Goal: Task Accomplishment & Management: Complete application form

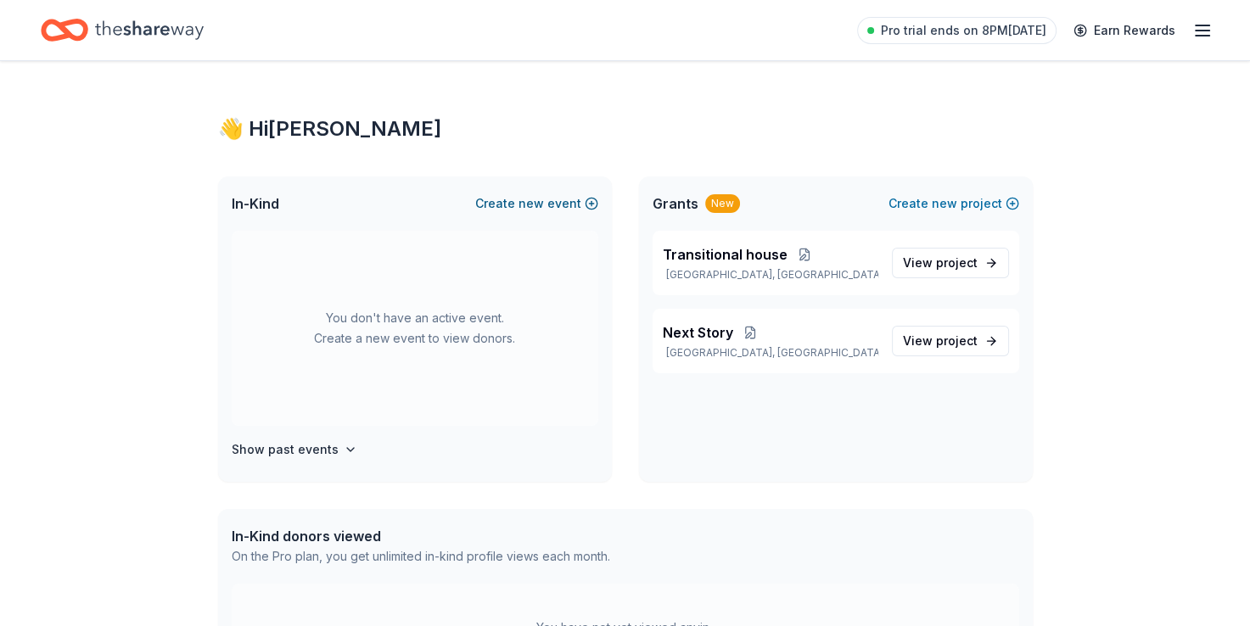
click at [512, 205] on button "Create new event" at bounding box center [536, 204] width 123 height 20
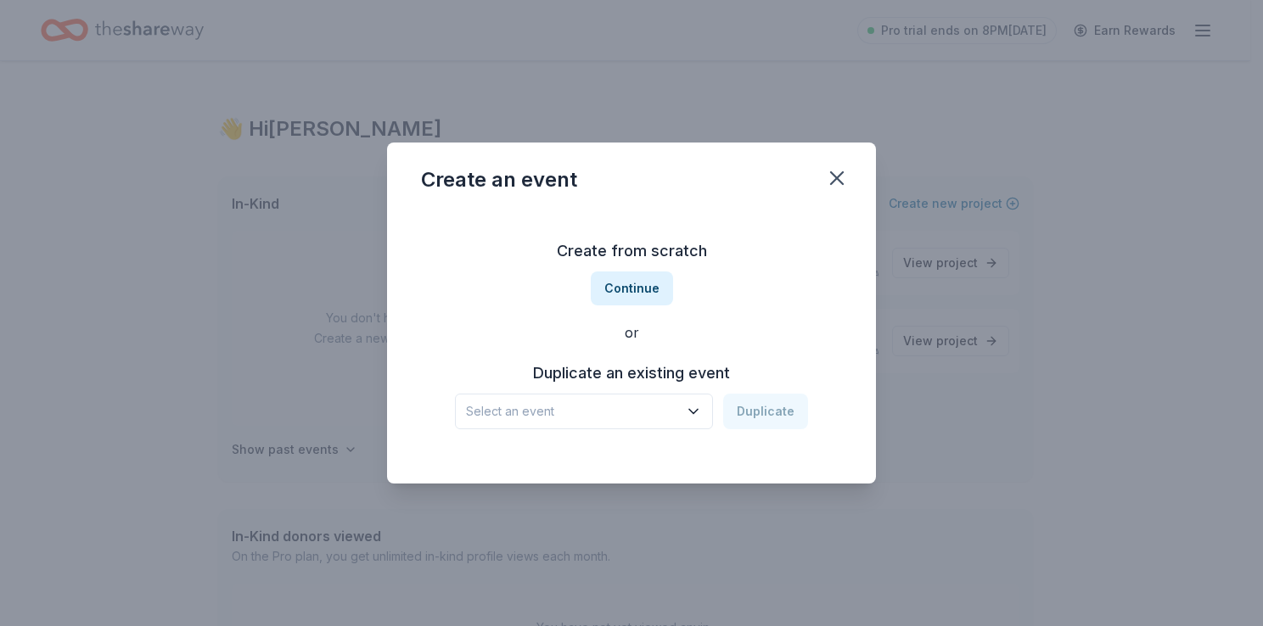
click at [766, 414] on div "Select an event Duplicate" at bounding box center [631, 412] width 353 height 36
click at [701, 413] on icon "button" at bounding box center [693, 411] width 17 height 17
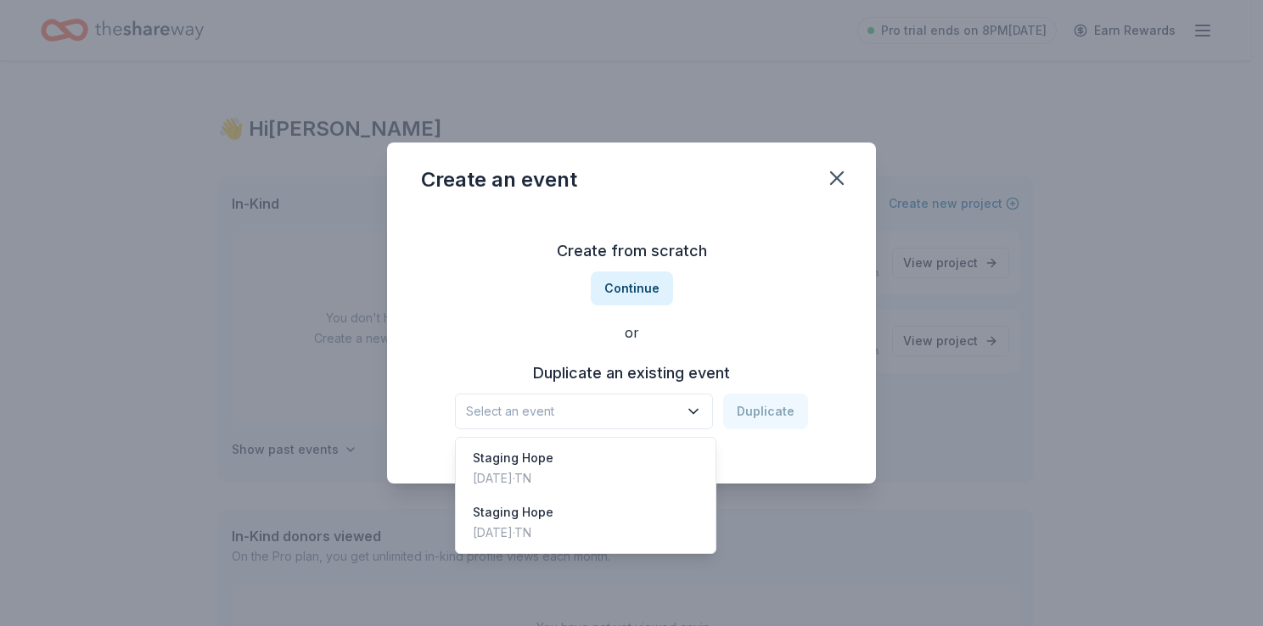
click at [701, 413] on icon "button" at bounding box center [693, 411] width 17 height 17
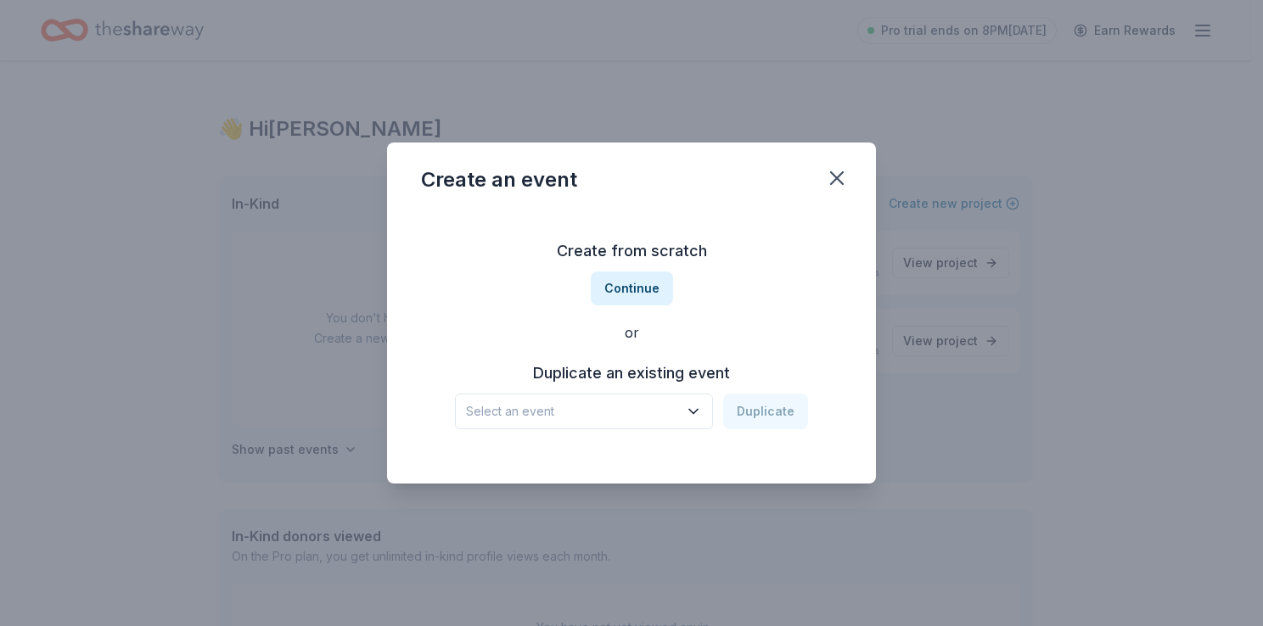
click at [701, 413] on icon "button" at bounding box center [693, 411] width 17 height 17
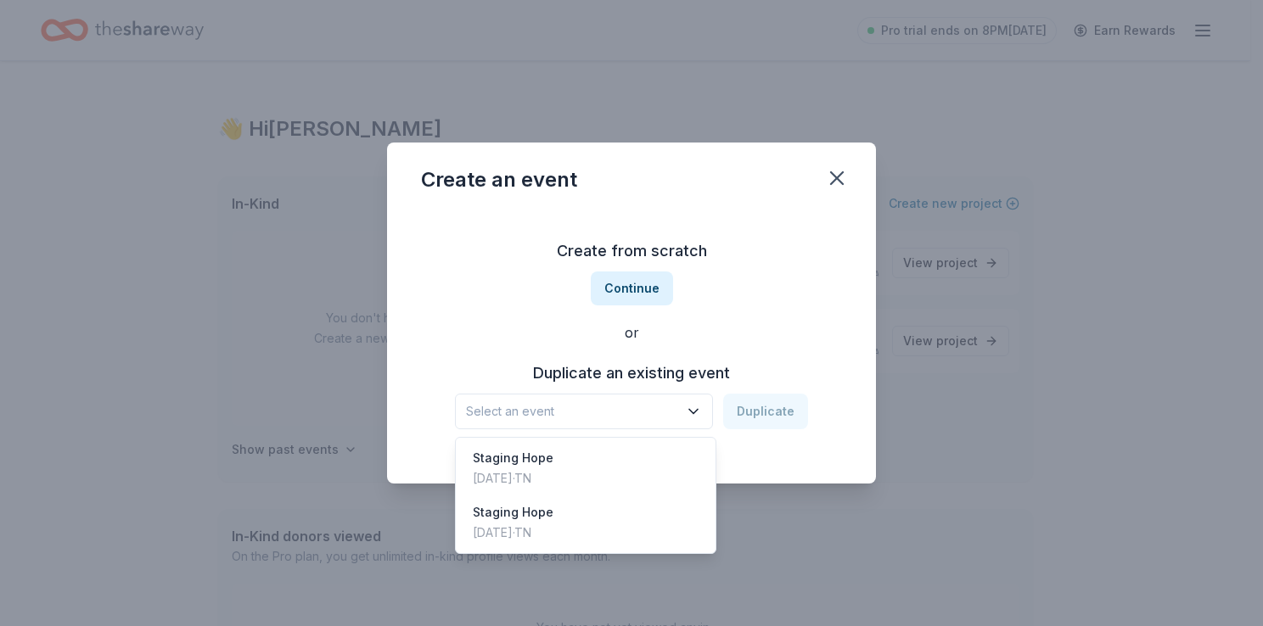
click at [625, 296] on div "Create from scratch Continue or Duplicate an existing event Select an event Dup…" at bounding box center [631, 334] width 421 height 246
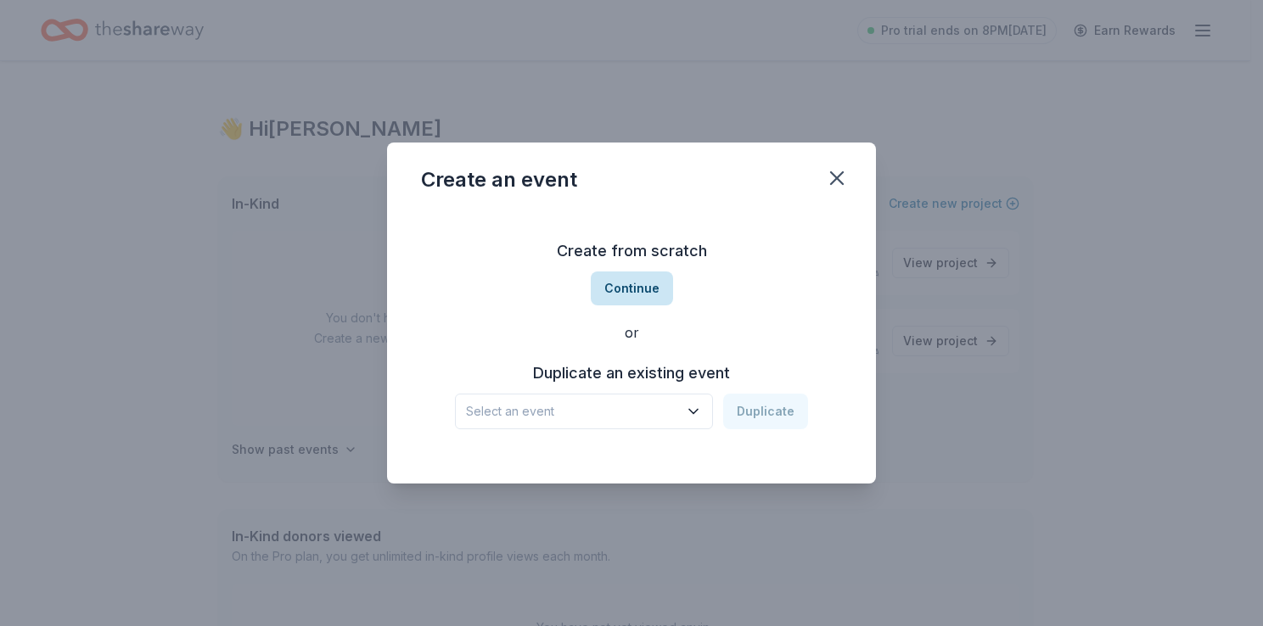
click at [629, 295] on button "Continue" at bounding box center [632, 289] width 82 height 34
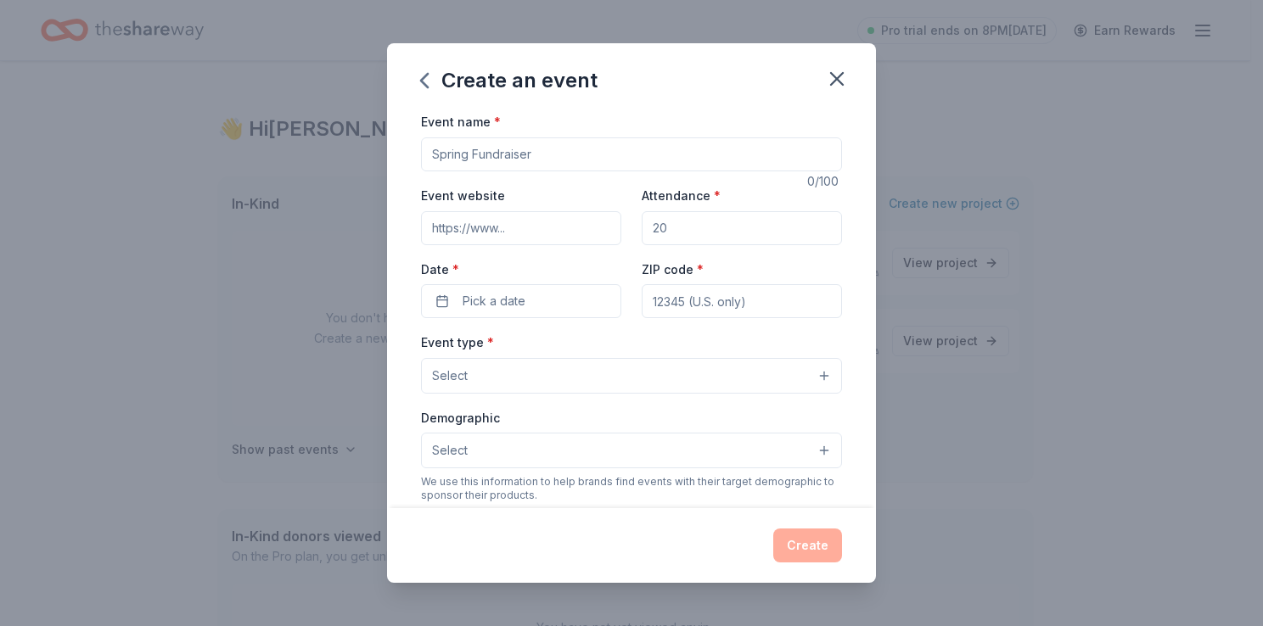
click at [543, 154] on input "Event name *" at bounding box center [631, 155] width 421 height 34
type input "Golf Tournament"
click at [496, 222] on input "Event website" at bounding box center [521, 228] width 200 height 34
type input "www.whyhopeworks.org"
type input "60"
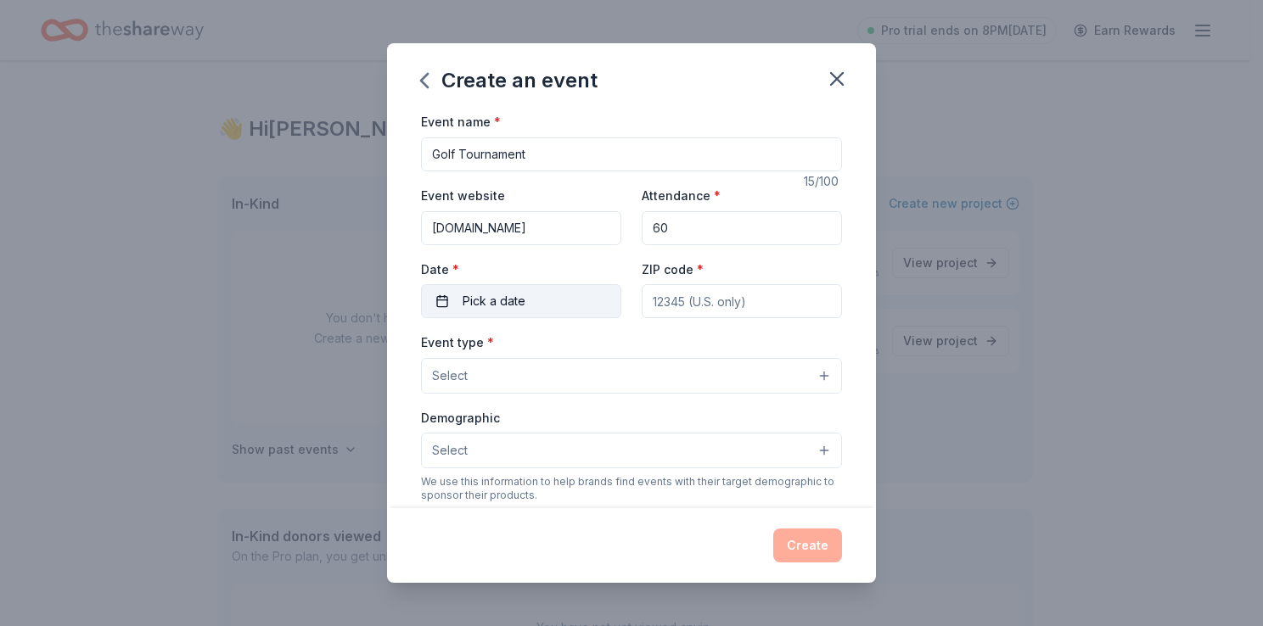
click at [480, 300] on span "Pick a date" at bounding box center [494, 301] width 63 height 20
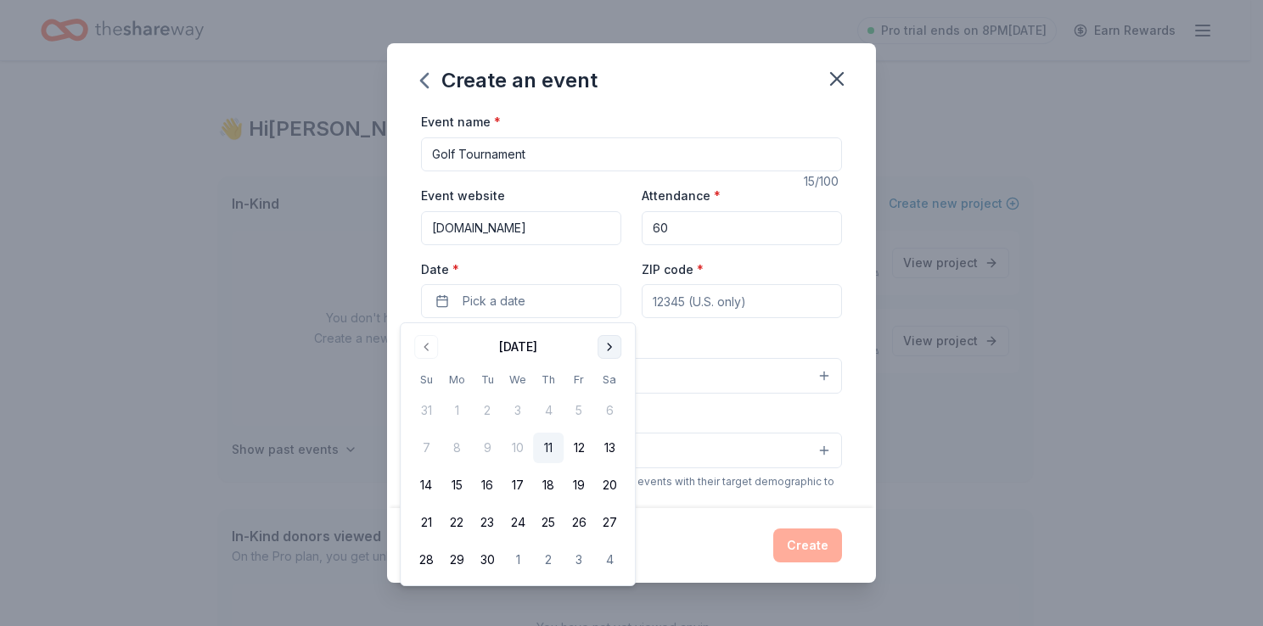
click at [606, 351] on button "Go to next month" at bounding box center [610, 347] width 24 height 24
click at [581, 486] on button "17" at bounding box center [579, 485] width 31 height 31
click at [716, 300] on input "ZIP code *" at bounding box center [742, 301] width 200 height 34
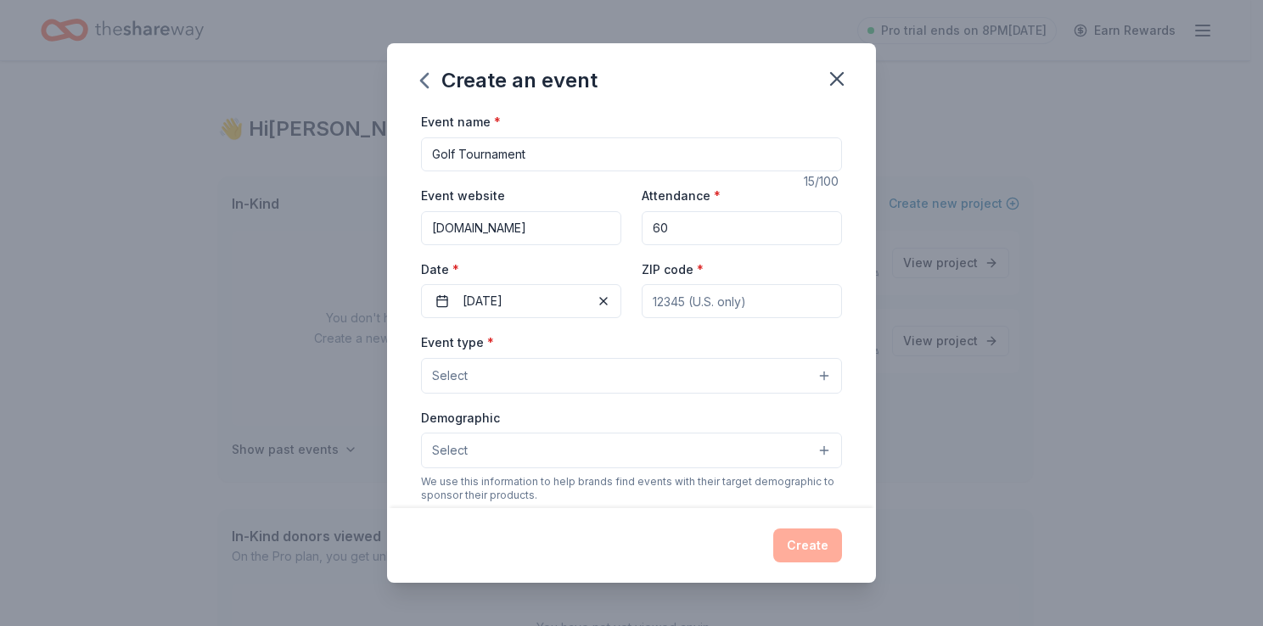
type input "38122"
type input "lharrison@whyhopeworks.org"
type input "38122"
click at [479, 379] on button "Select" at bounding box center [631, 376] width 421 height 36
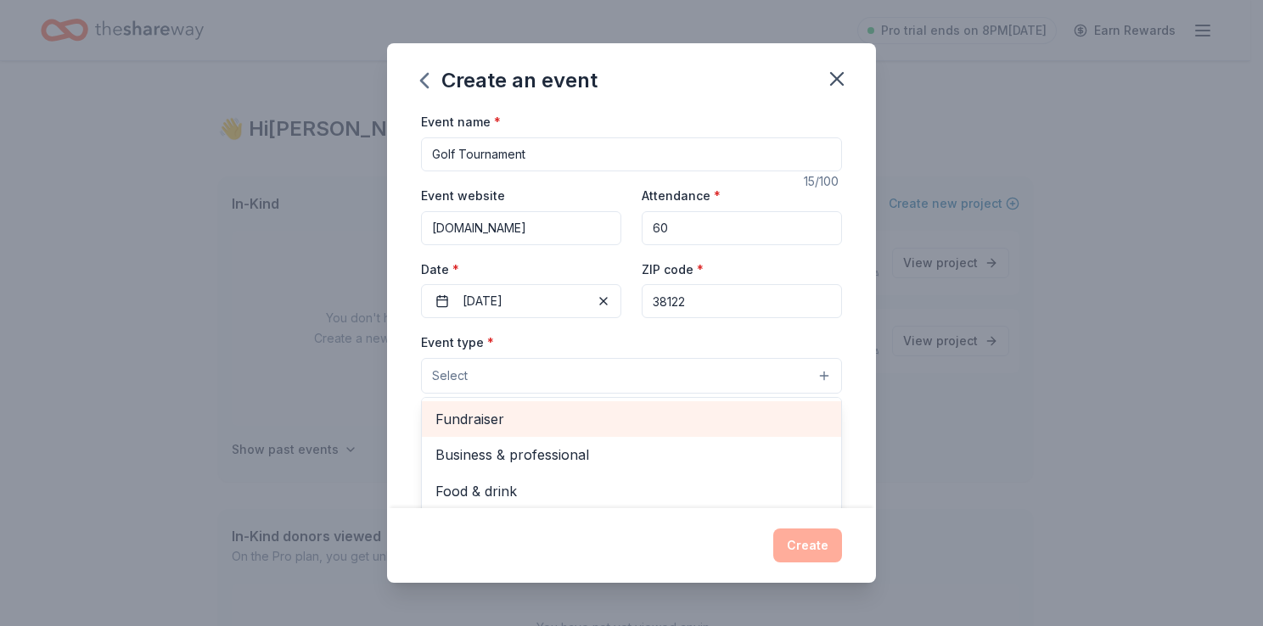
click at [489, 418] on span "Fundraiser" at bounding box center [631, 419] width 392 height 22
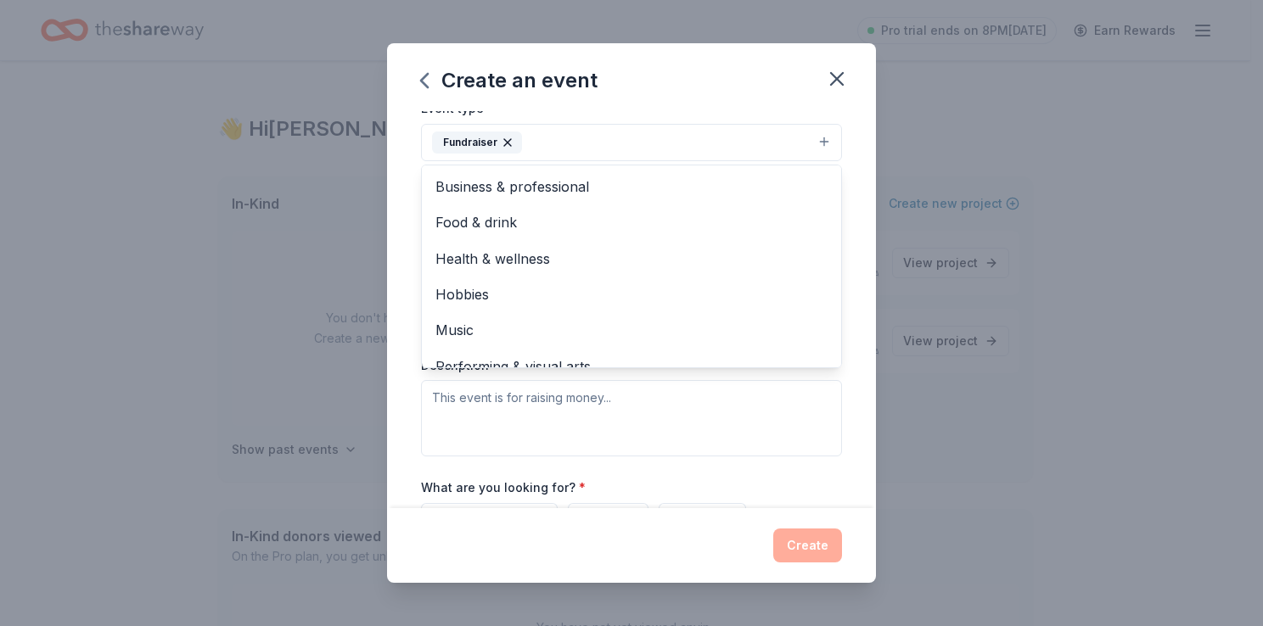
click at [790, 408] on div "Event type * Fundraiser Business & professional Food & drink Health & wellness …" at bounding box center [631, 277] width 421 height 359
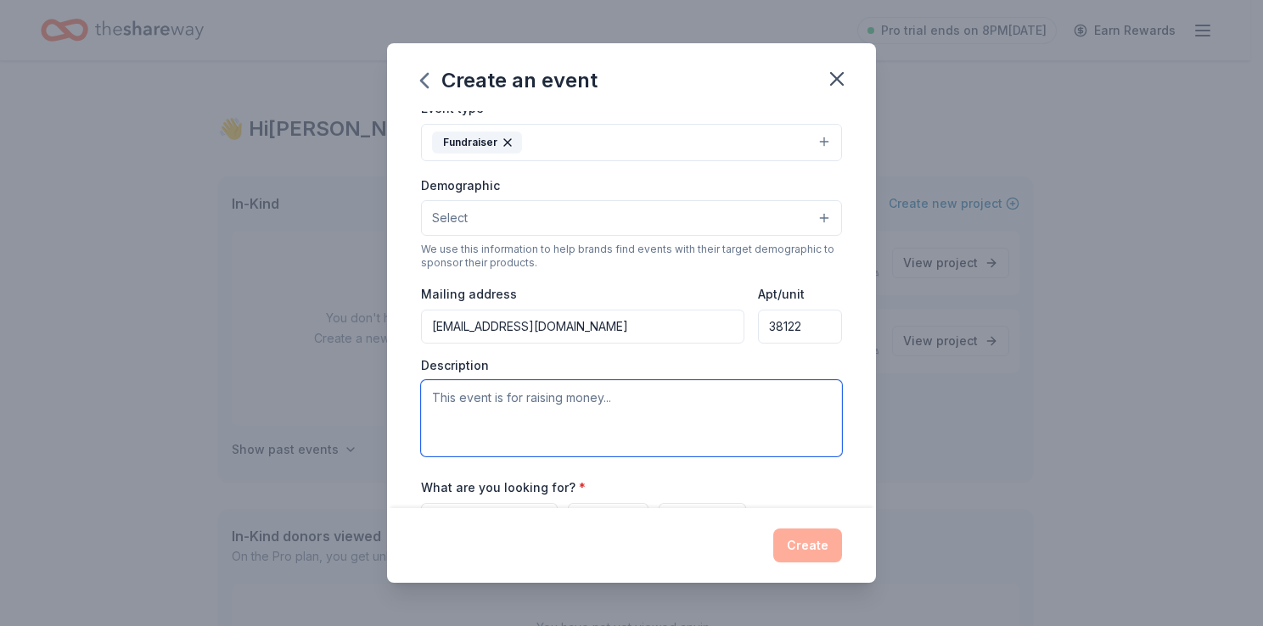
click at [431, 397] on textarea at bounding box center [631, 418] width 421 height 76
type textarea "T"
type textarea "Our 25th annual golf tournament is one of our two biggest fundraising events of…"
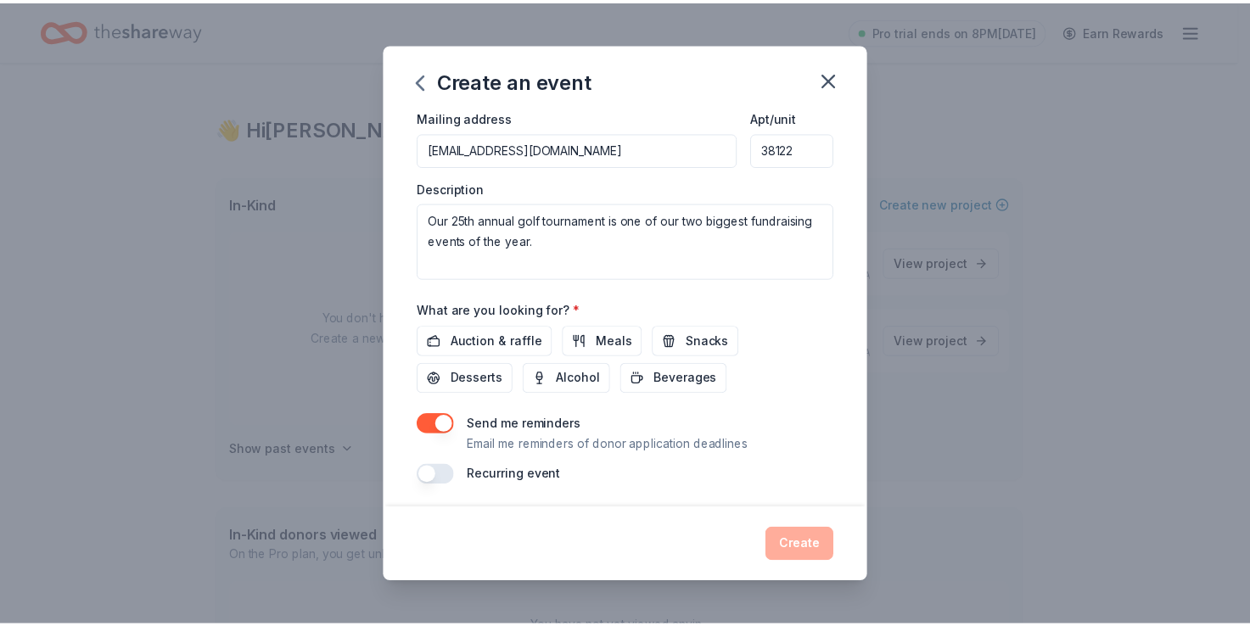
scroll to position [415, 0]
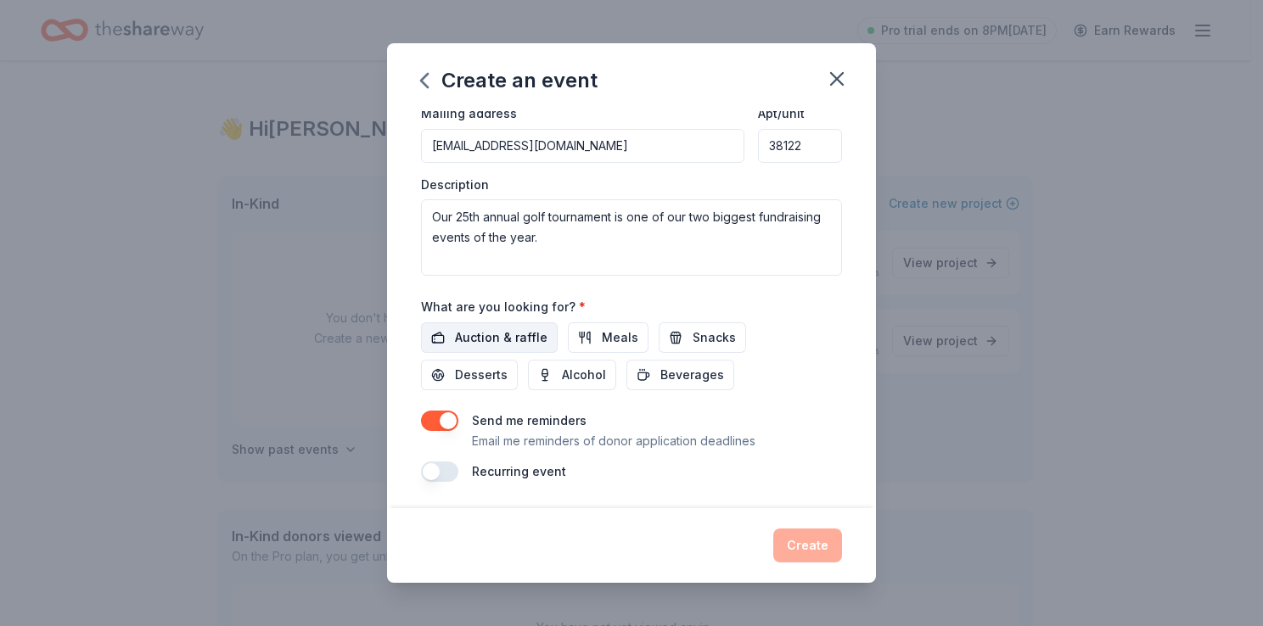
click at [490, 348] on button "Auction & raffle" at bounding box center [489, 338] width 137 height 31
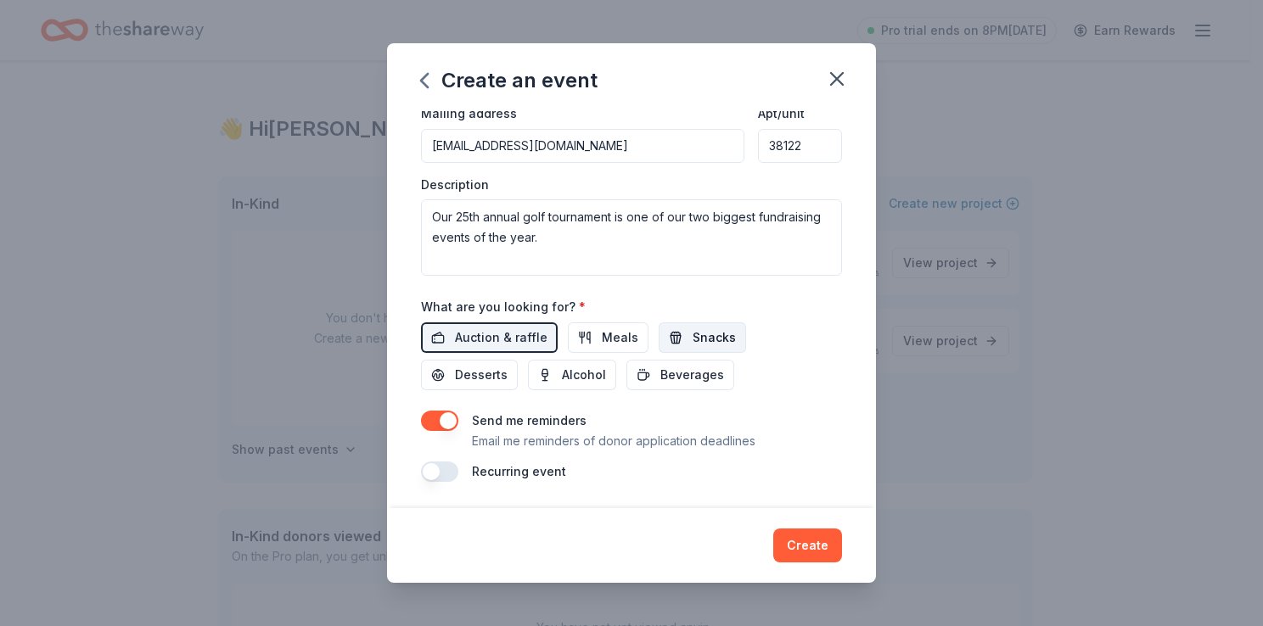
click at [710, 340] on span "Snacks" at bounding box center [714, 338] width 43 height 20
click at [710, 368] on span "Beverages" at bounding box center [692, 375] width 64 height 20
click at [486, 378] on span "Desserts" at bounding box center [481, 375] width 53 height 20
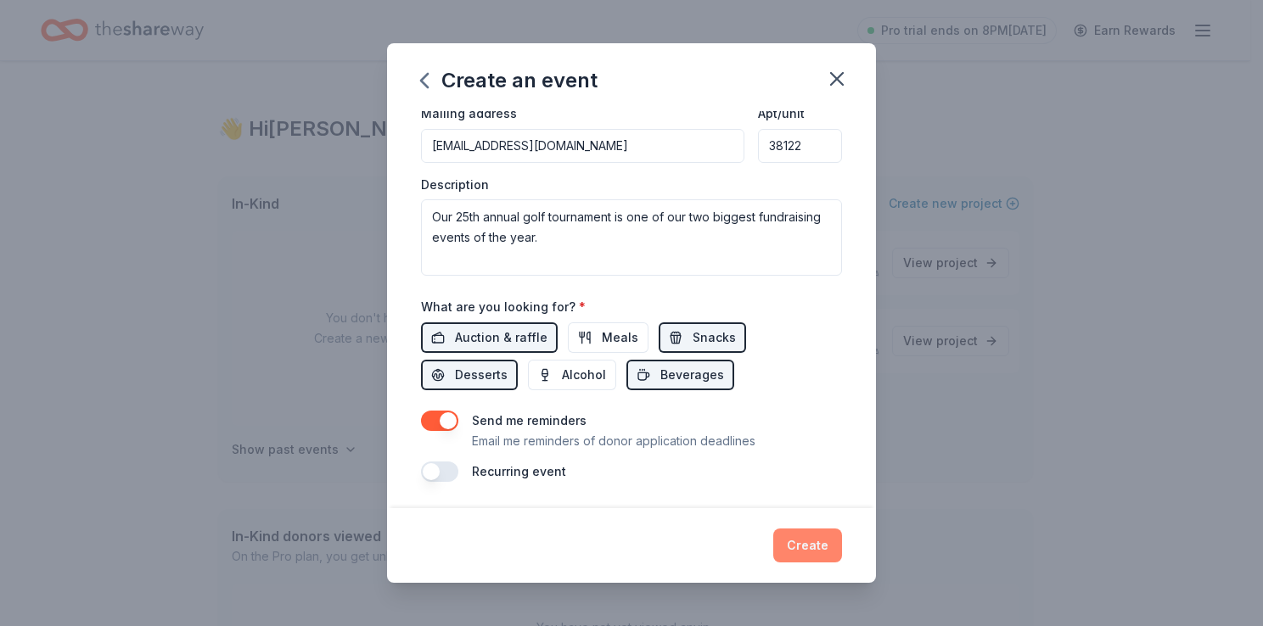
click at [819, 547] on button "Create" at bounding box center [807, 546] width 69 height 34
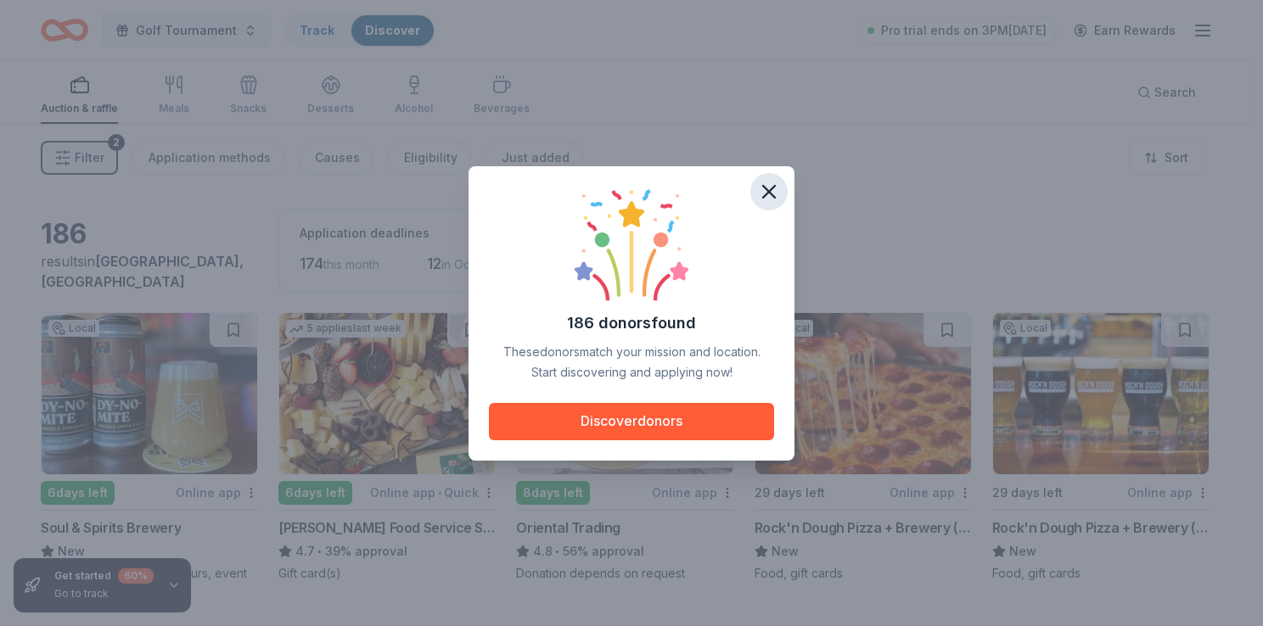
click at [764, 192] on icon "button" at bounding box center [769, 192] width 24 height 24
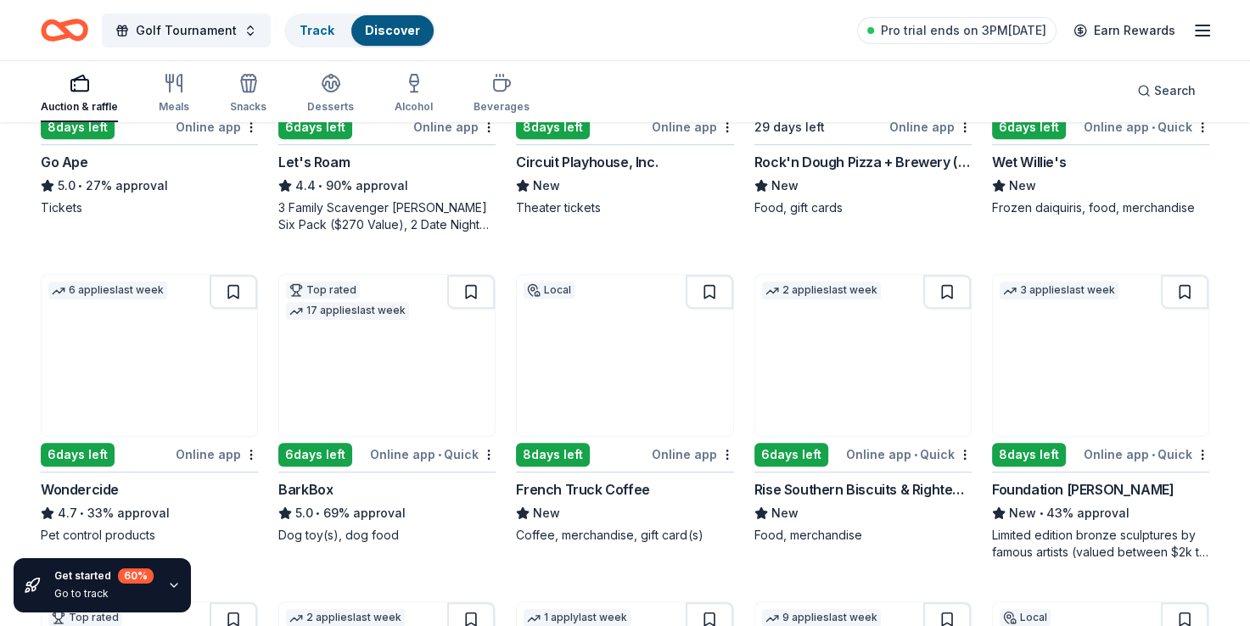
scroll to position [692, 0]
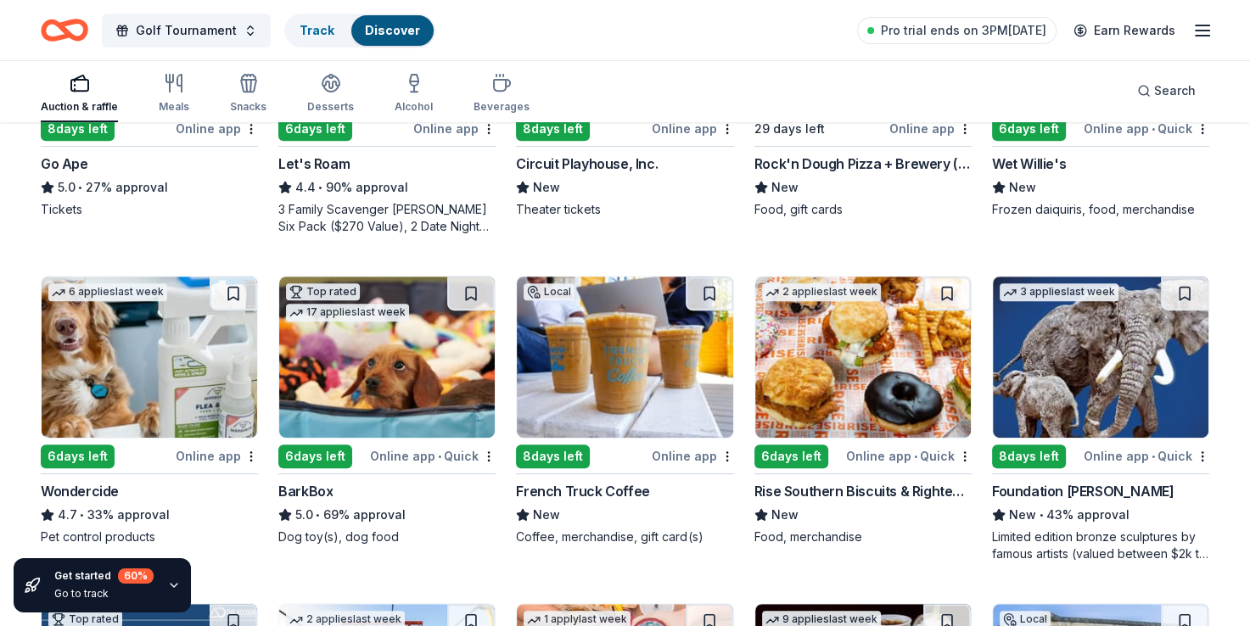
click at [633, 379] on img at bounding box center [625, 357] width 216 height 161
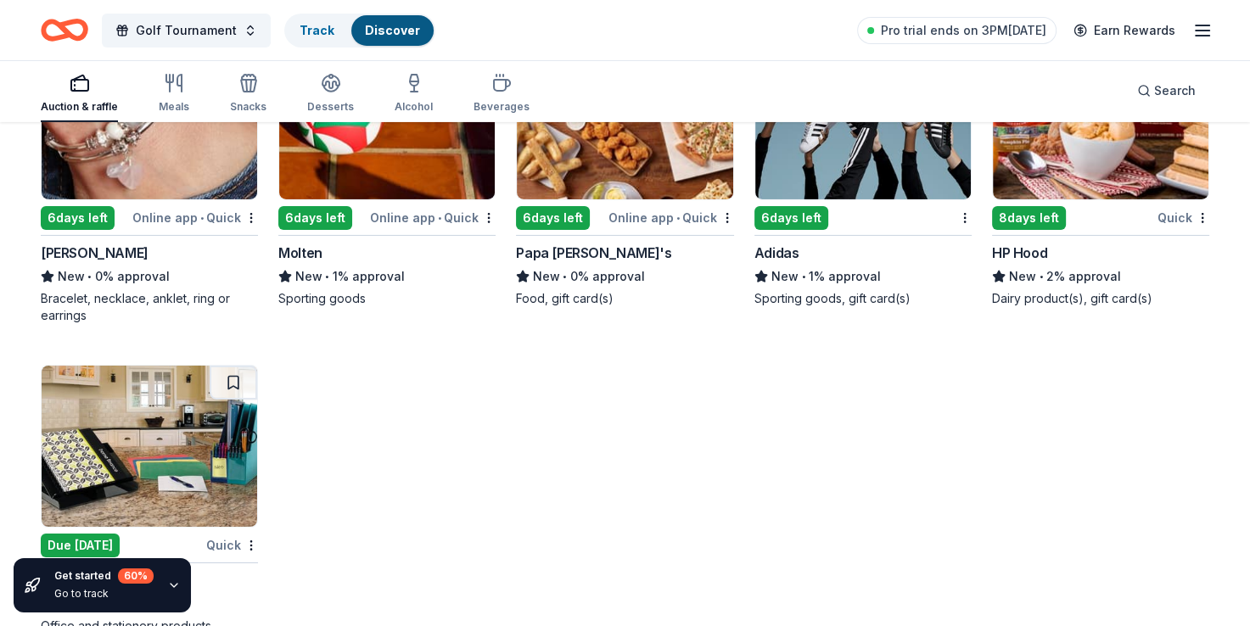
scroll to position [11917, 0]
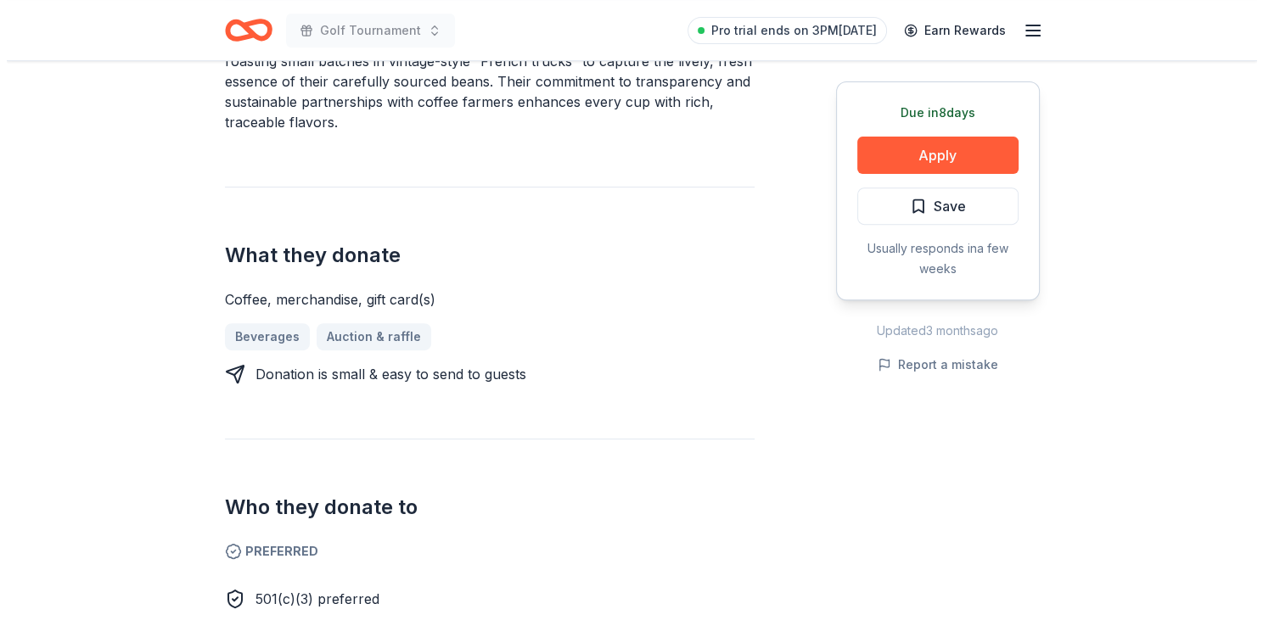
scroll to position [601, 0]
click at [914, 146] on button "Apply" at bounding box center [931, 155] width 161 height 37
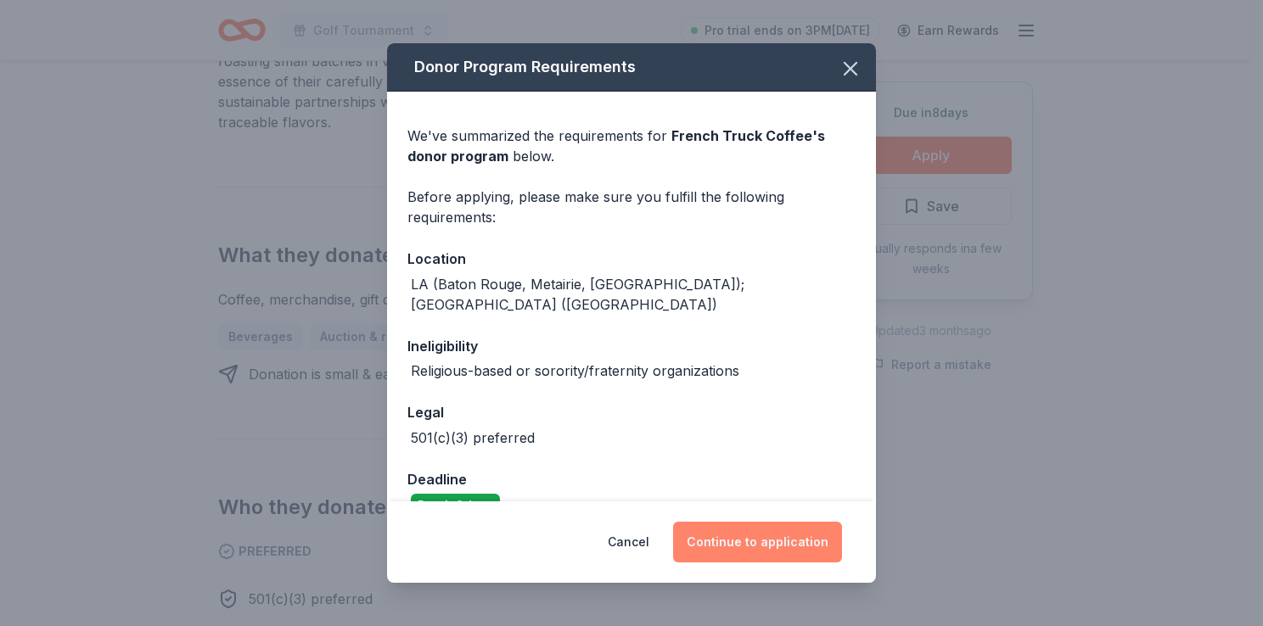
click at [766, 535] on button "Continue to application" at bounding box center [757, 542] width 169 height 41
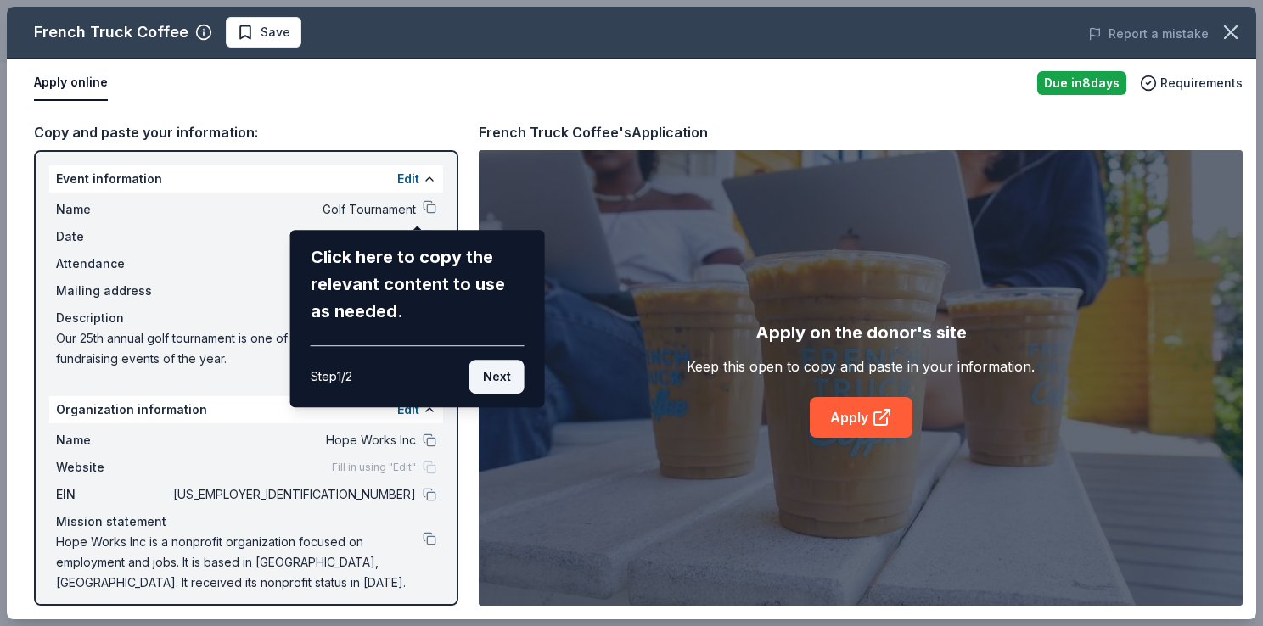
click at [506, 369] on button "Next" at bounding box center [496, 377] width 55 height 34
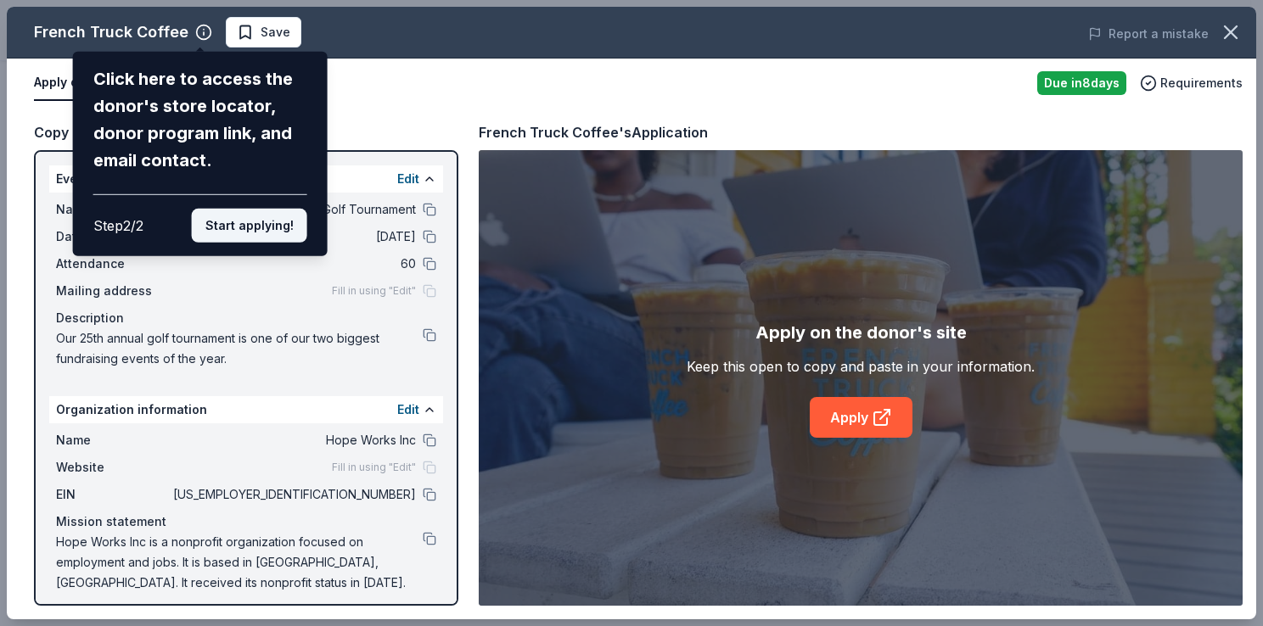
click at [255, 233] on button "Start applying!" at bounding box center [249, 226] width 115 height 34
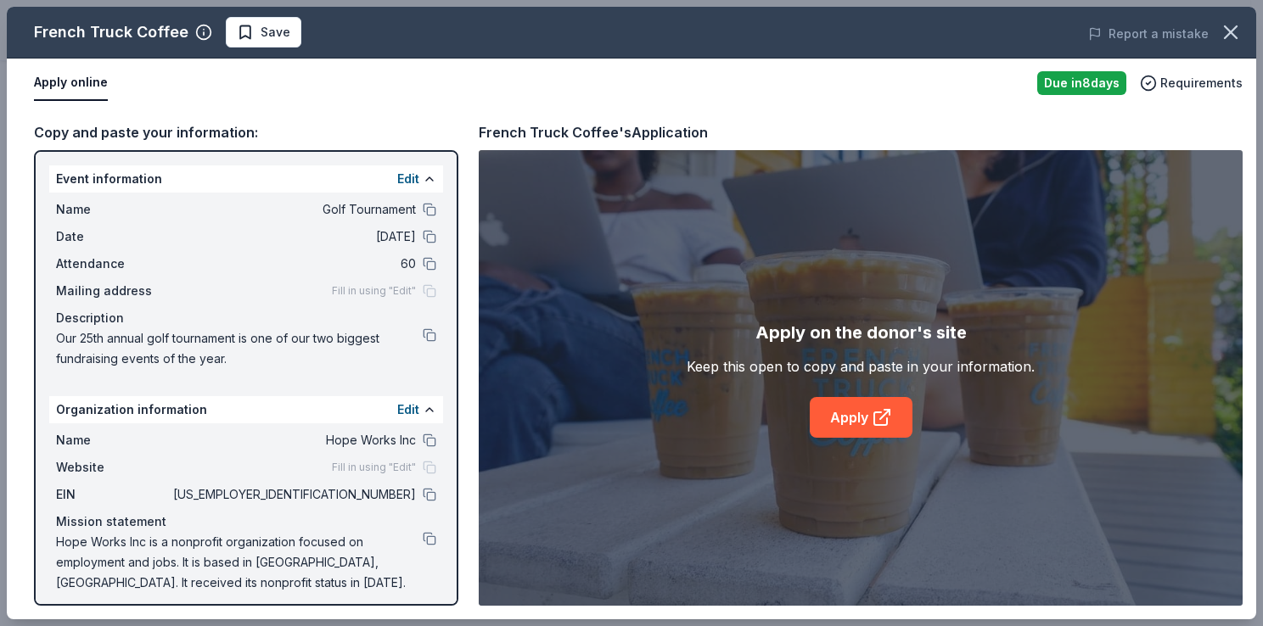
click at [418, 177] on div "French Truck Coffee Save Report a mistake Apply online Due in 8 days Requiremen…" at bounding box center [631, 313] width 1249 height 613
click at [423, 174] on button at bounding box center [430, 179] width 14 height 14
